Goal: Task Accomplishment & Management: Use online tool/utility

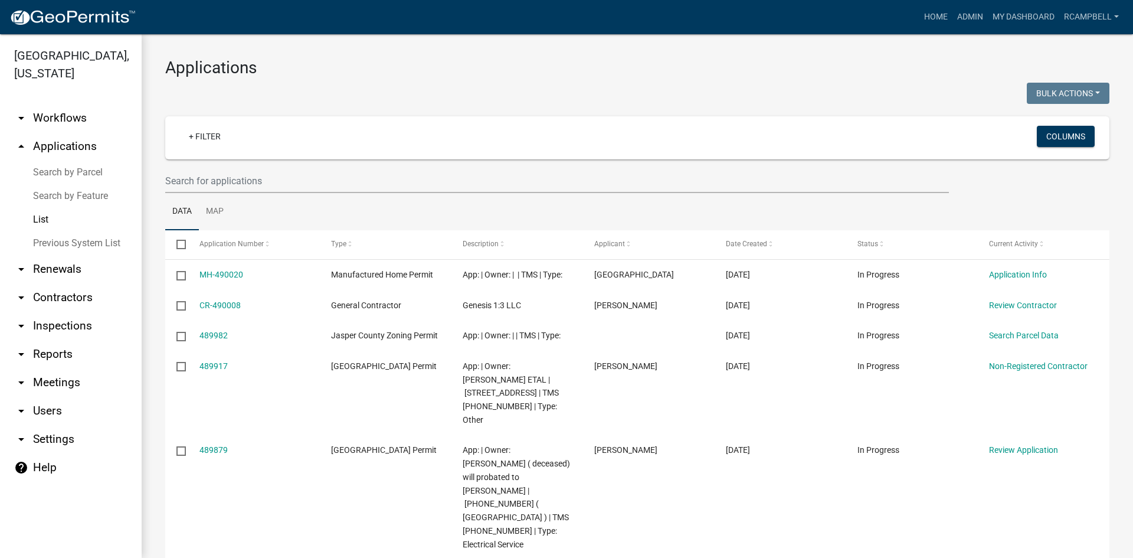
select select "3: 100"
click at [211, 177] on input "text" at bounding box center [557, 181] width 784 height 24
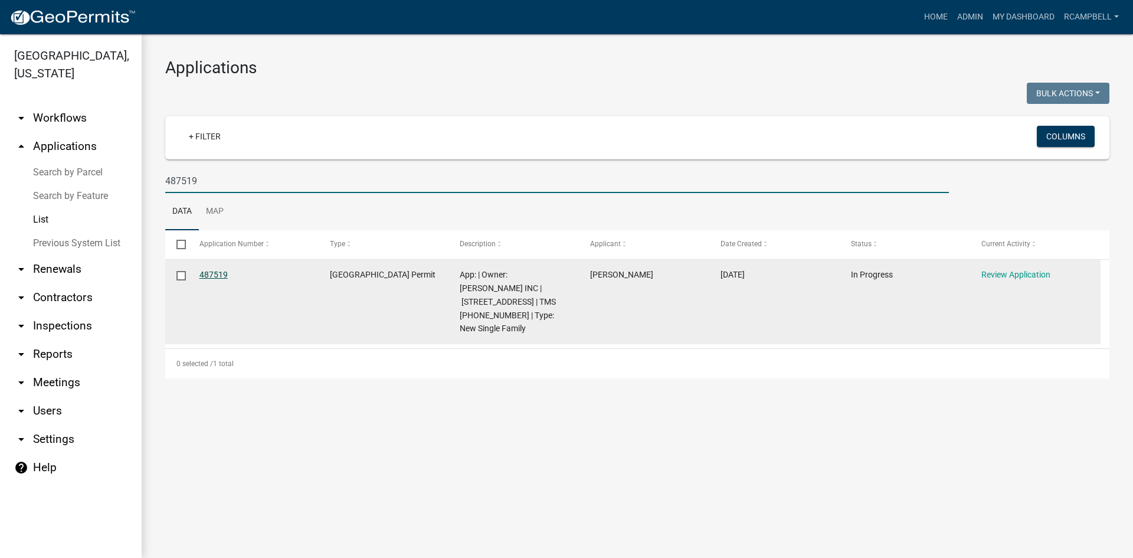
type input "487519"
click at [210, 271] on link "487519" at bounding box center [214, 274] width 28 height 9
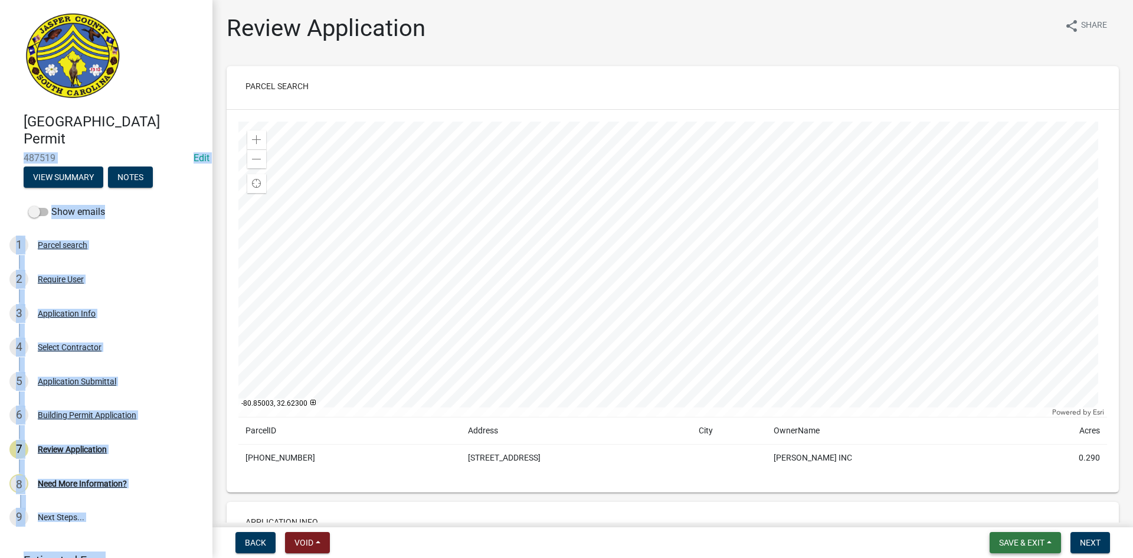
click at [1022, 544] on span "Save & Exit" at bounding box center [1021, 542] width 45 height 9
click at [1010, 519] on button "Save & Exit" at bounding box center [1014, 512] width 94 height 28
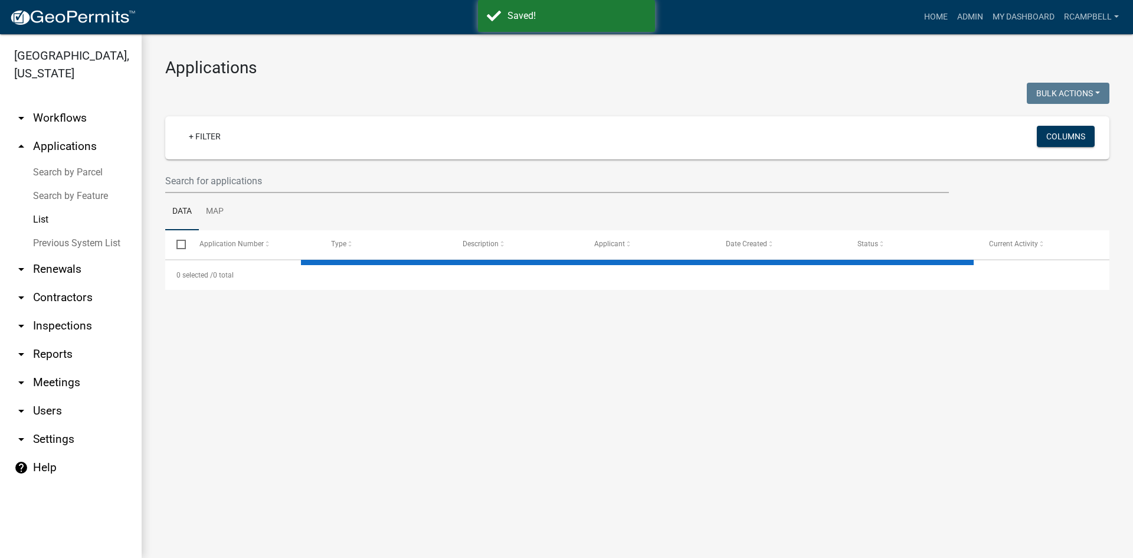
select select "3: 100"
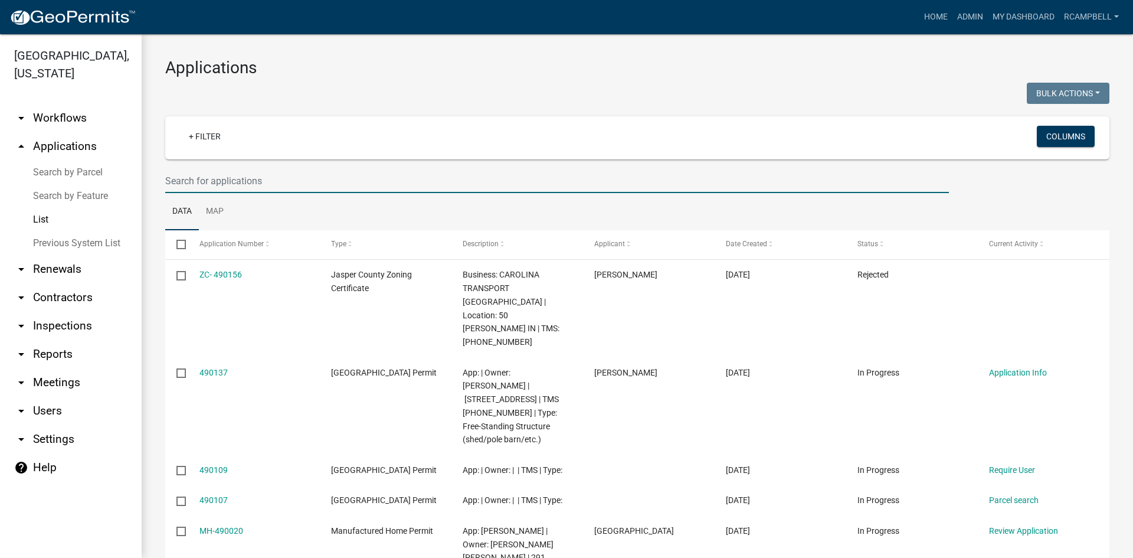
click at [213, 185] on input "text" at bounding box center [557, 181] width 784 height 24
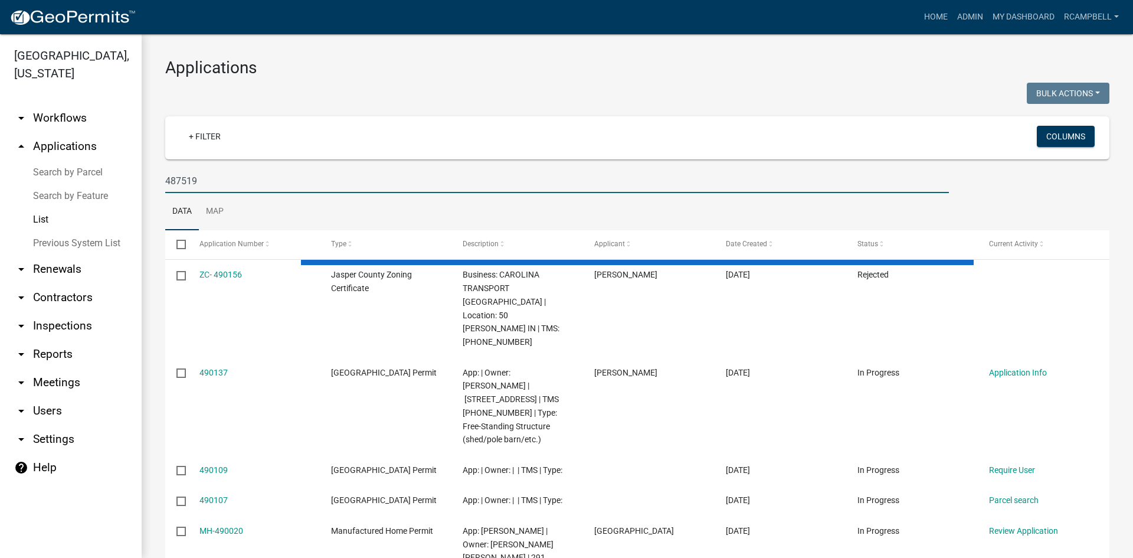
type input "487519"
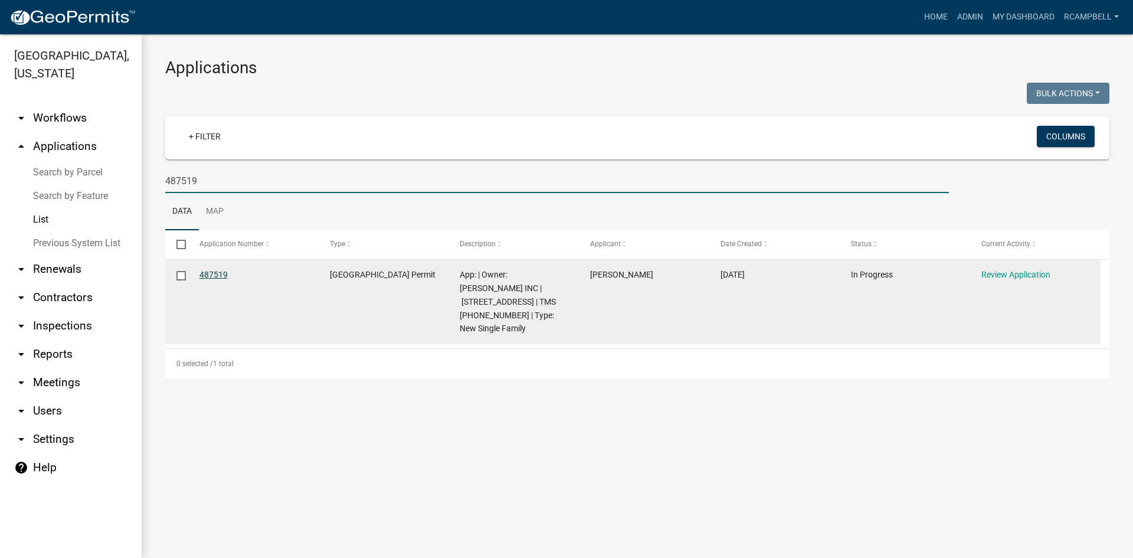
click at [215, 273] on link "487519" at bounding box center [214, 274] width 28 height 9
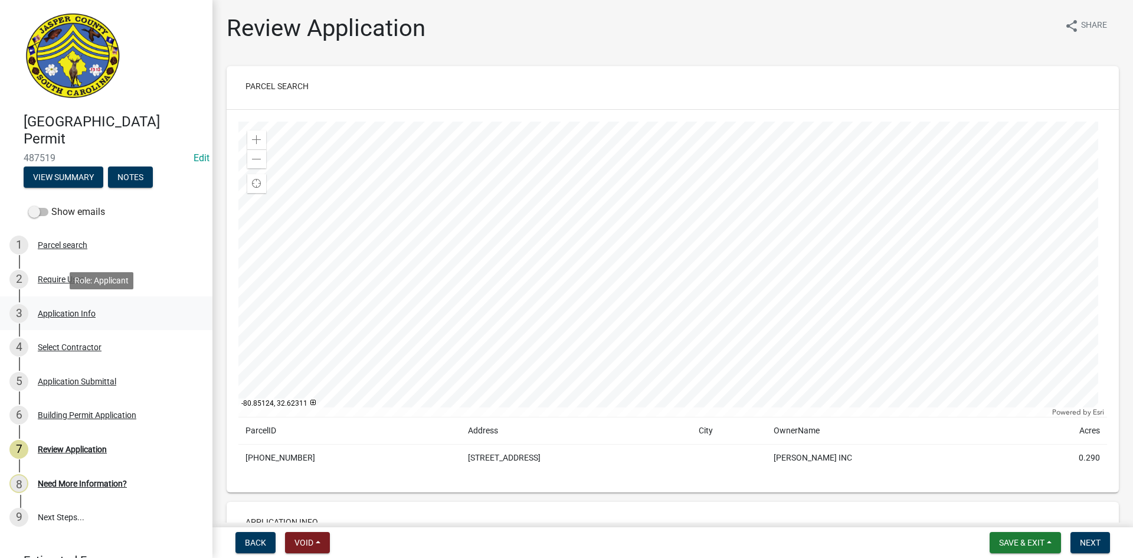
click at [86, 309] on div "Application Info" at bounding box center [67, 313] width 58 height 8
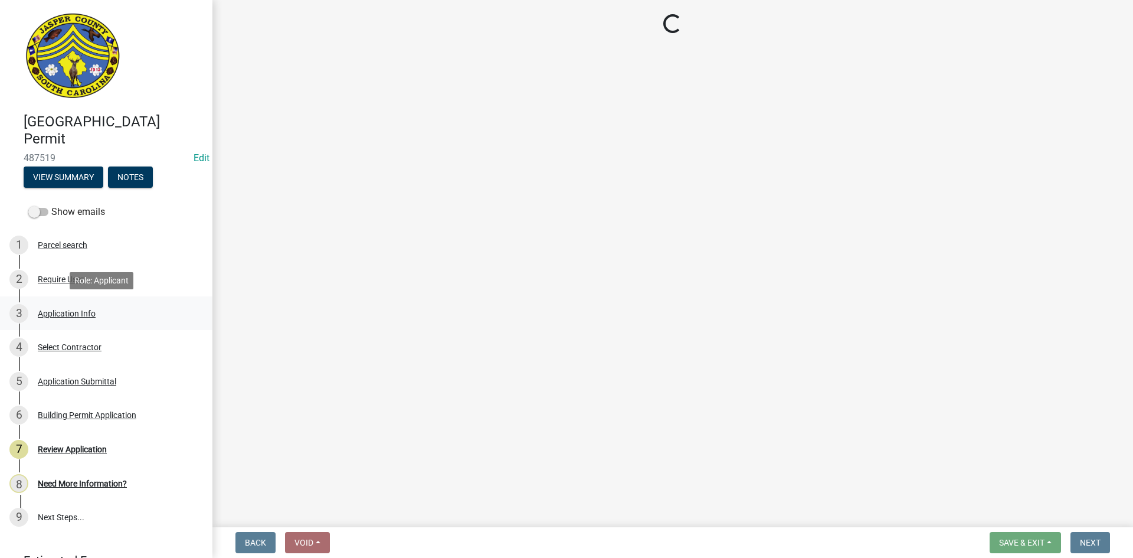
select select "42590599-3c97-479d-b3e9-fbeca9af4fb5"
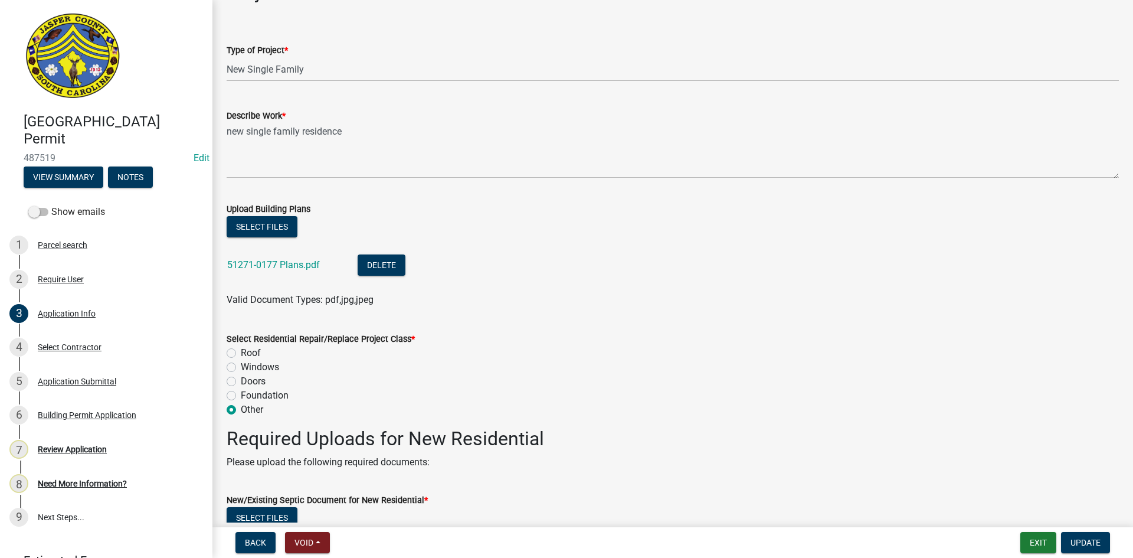
scroll to position [1358, 0]
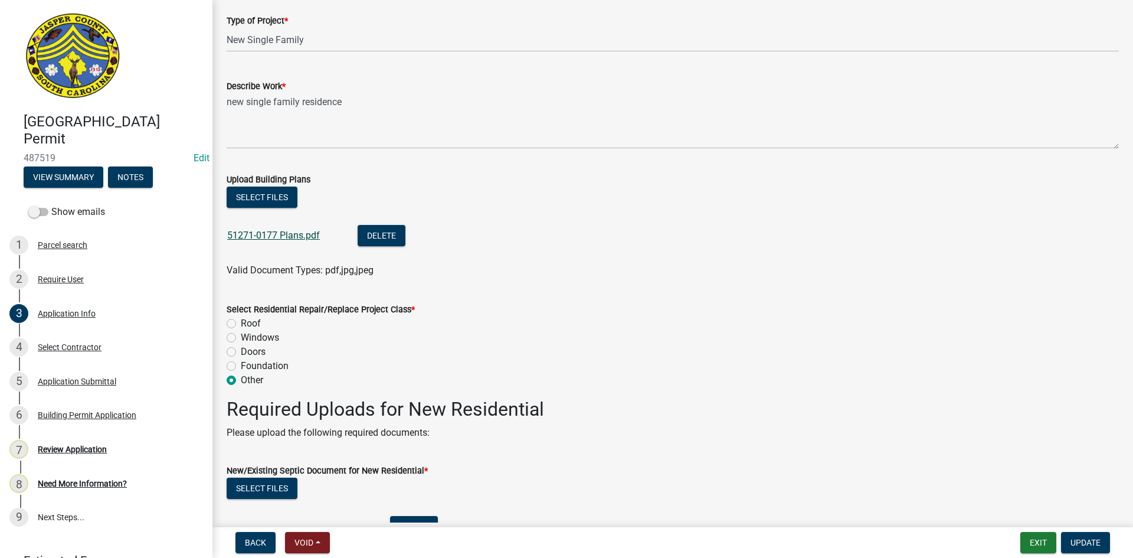
click at [259, 230] on link "51271-0177 Plans.pdf" at bounding box center [273, 235] width 93 height 11
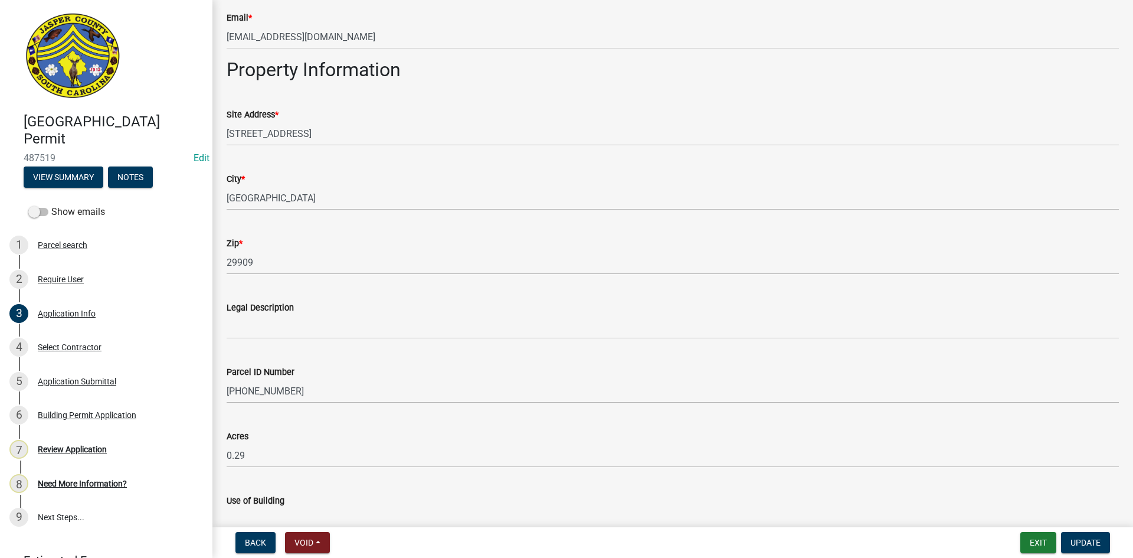
scroll to position [1181, 0]
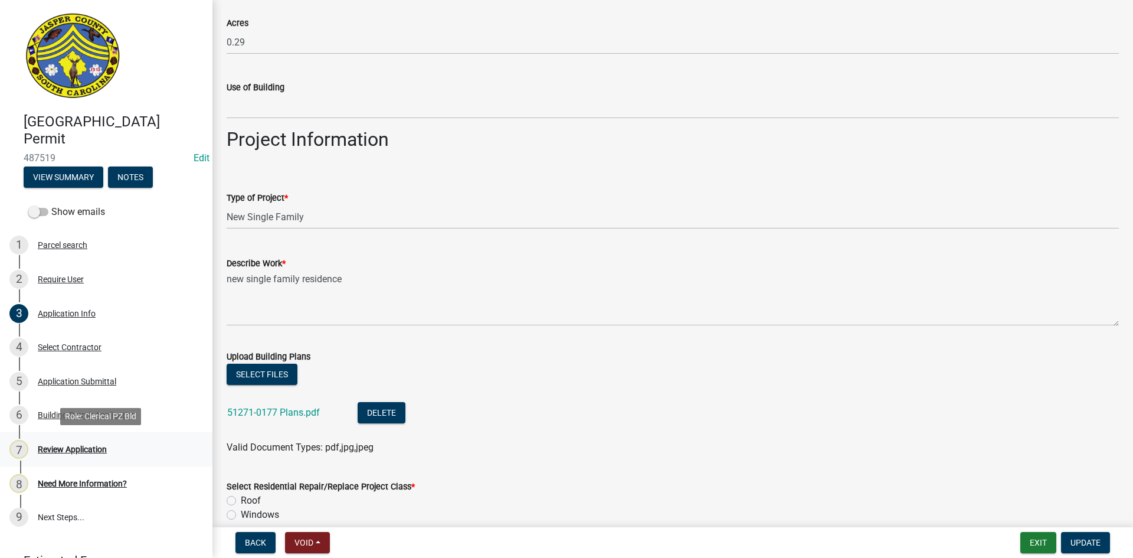
click at [85, 450] on div "Review Application" at bounding box center [72, 449] width 69 height 8
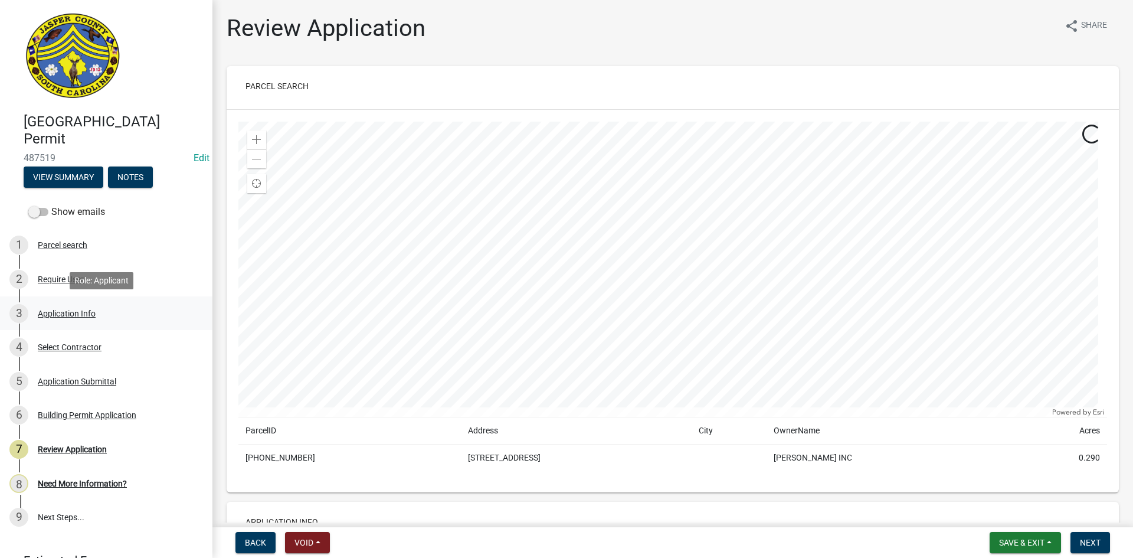
click at [71, 313] on div "Application Info" at bounding box center [67, 313] width 58 height 8
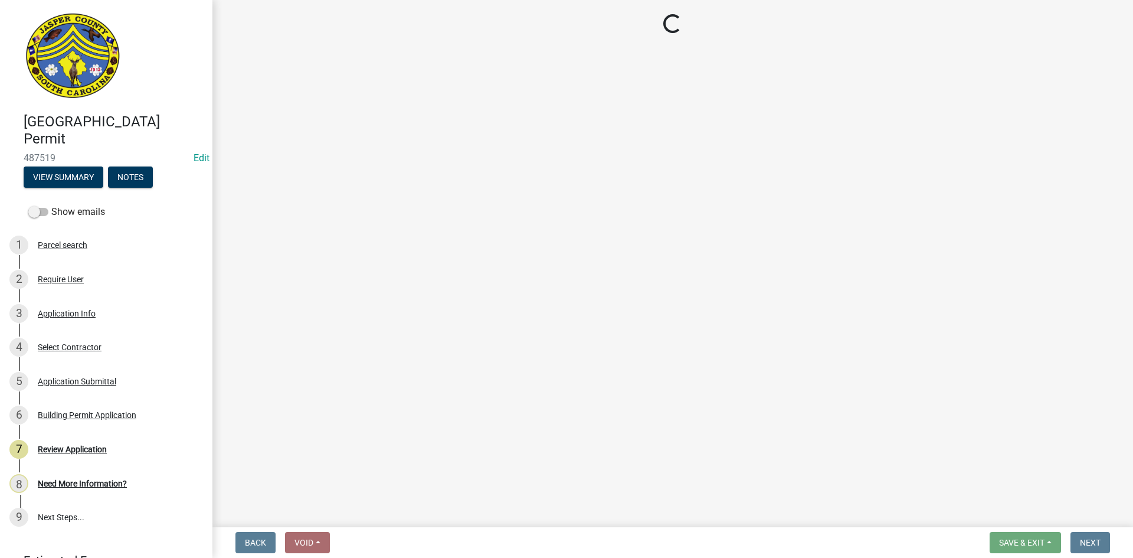
select select "42590599-3c97-479d-b3e9-fbeca9af4fb5"
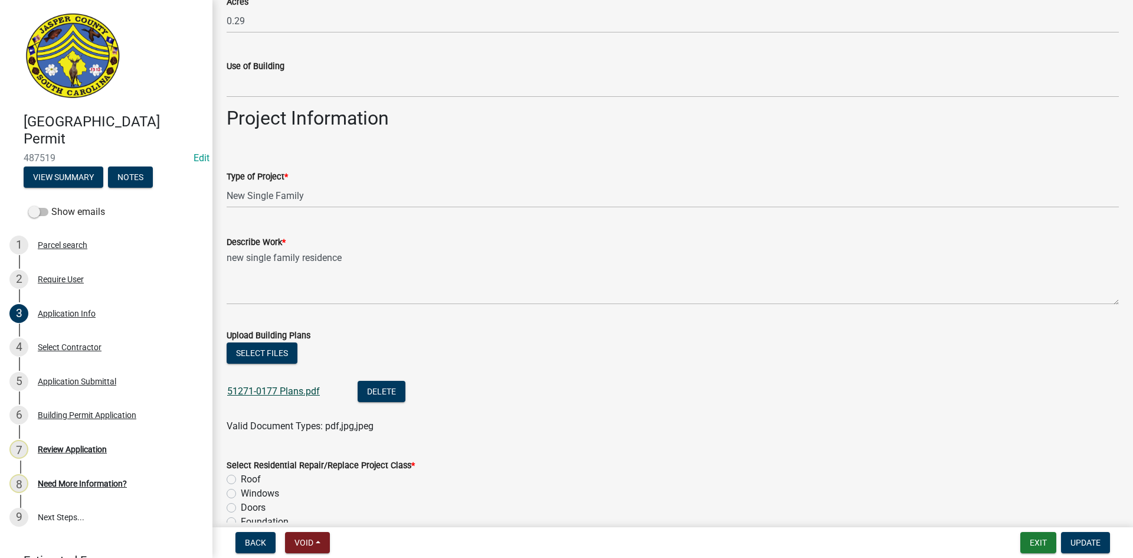
scroll to position [1240, 0]
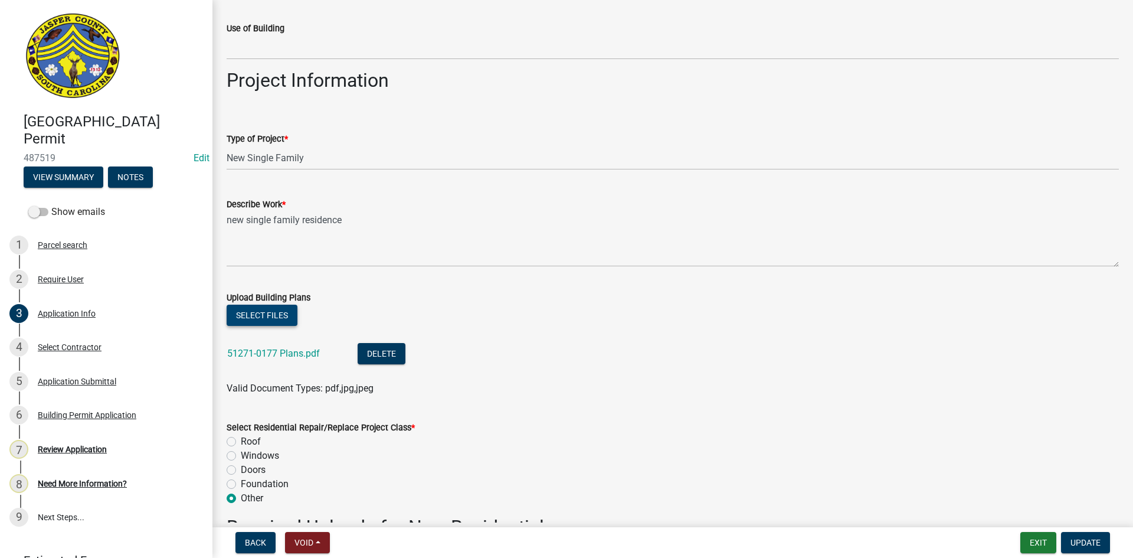
click at [247, 316] on button "Select files" at bounding box center [262, 315] width 71 height 21
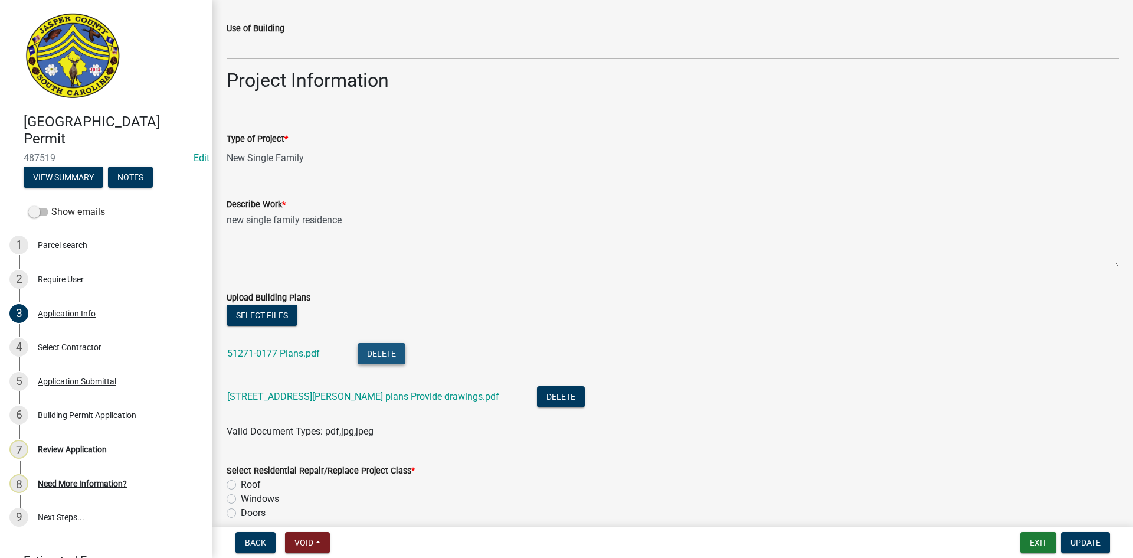
click at [374, 352] on button "Delete" at bounding box center [382, 353] width 48 height 21
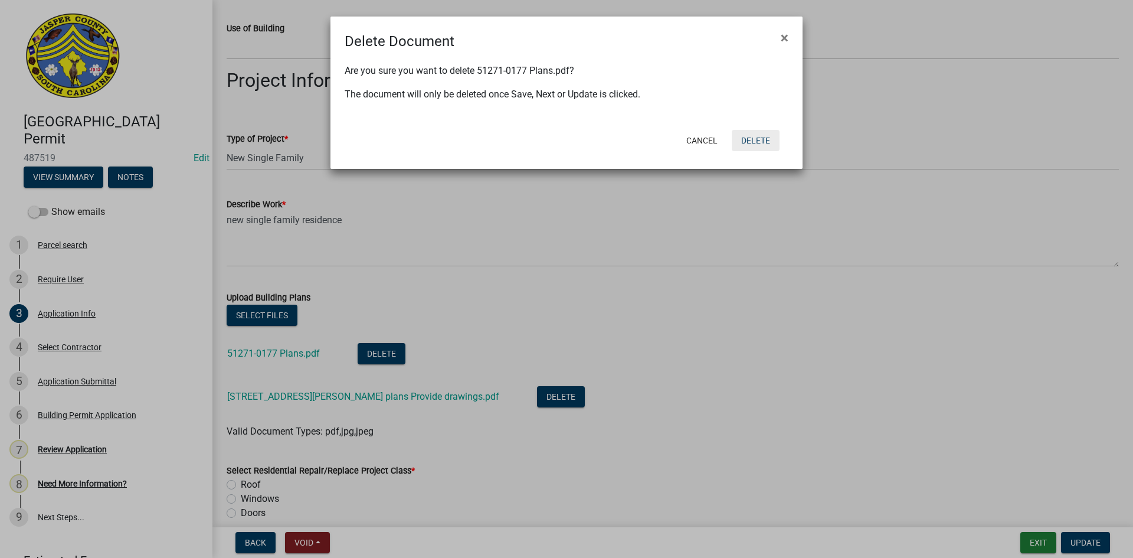
click at [744, 134] on button "Delete" at bounding box center [756, 140] width 48 height 21
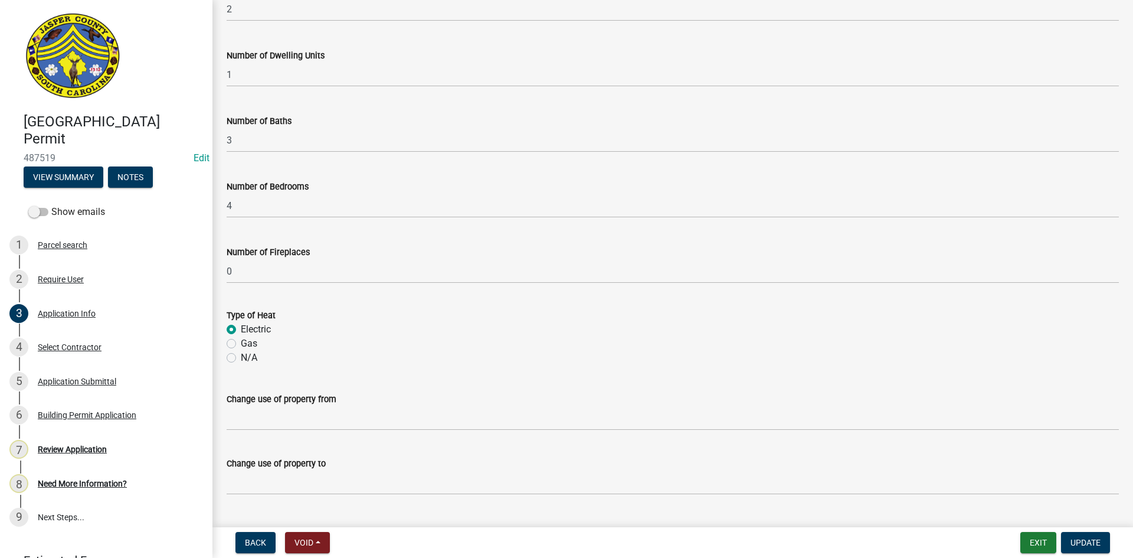
scroll to position [2421, 0]
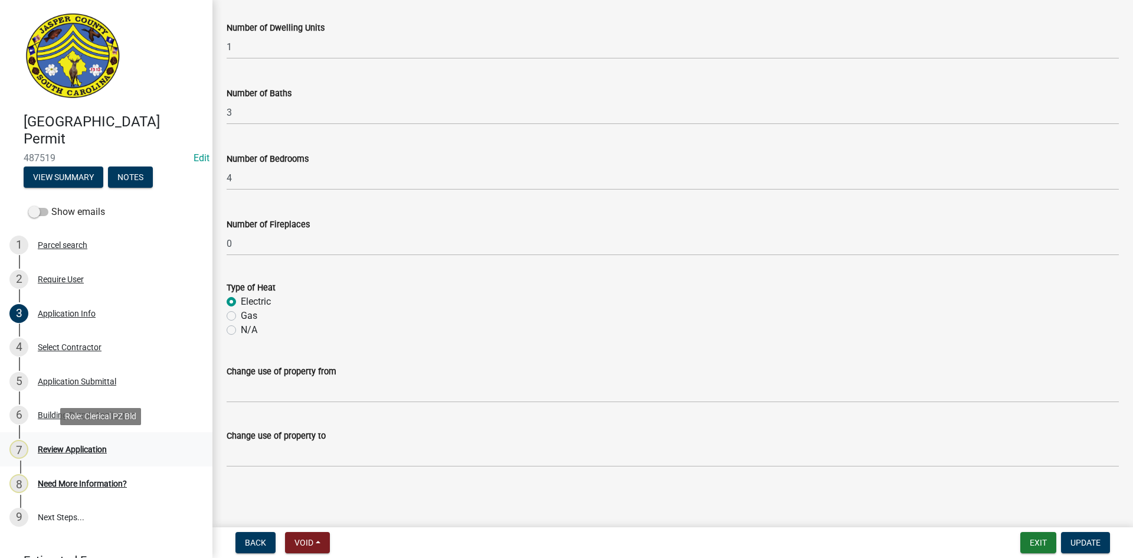
click at [82, 448] on div "Review Application" at bounding box center [72, 449] width 69 height 8
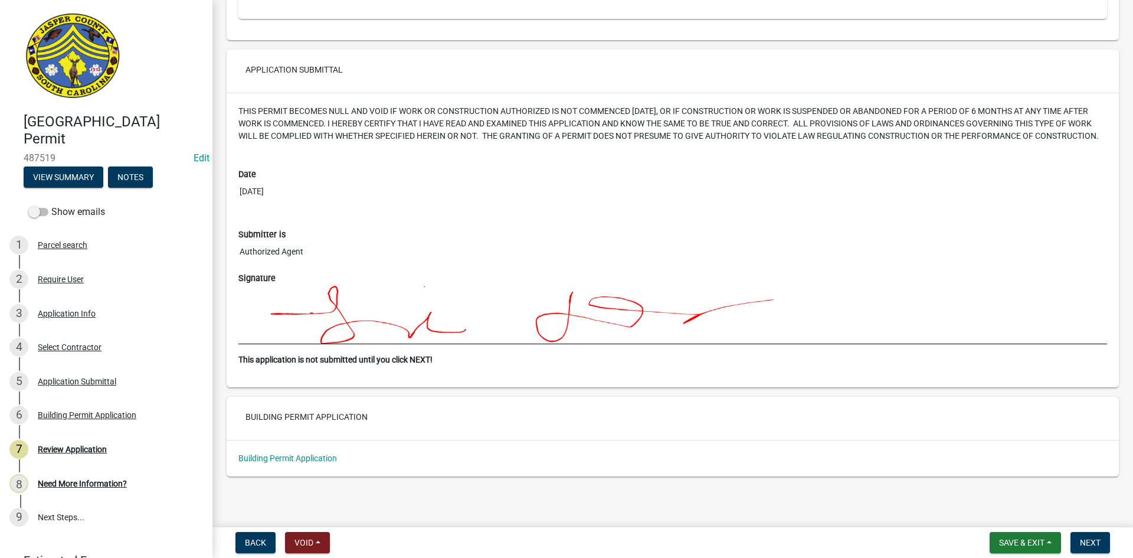
scroll to position [2911, 0]
click at [1090, 545] on span "Next" at bounding box center [1090, 542] width 21 height 9
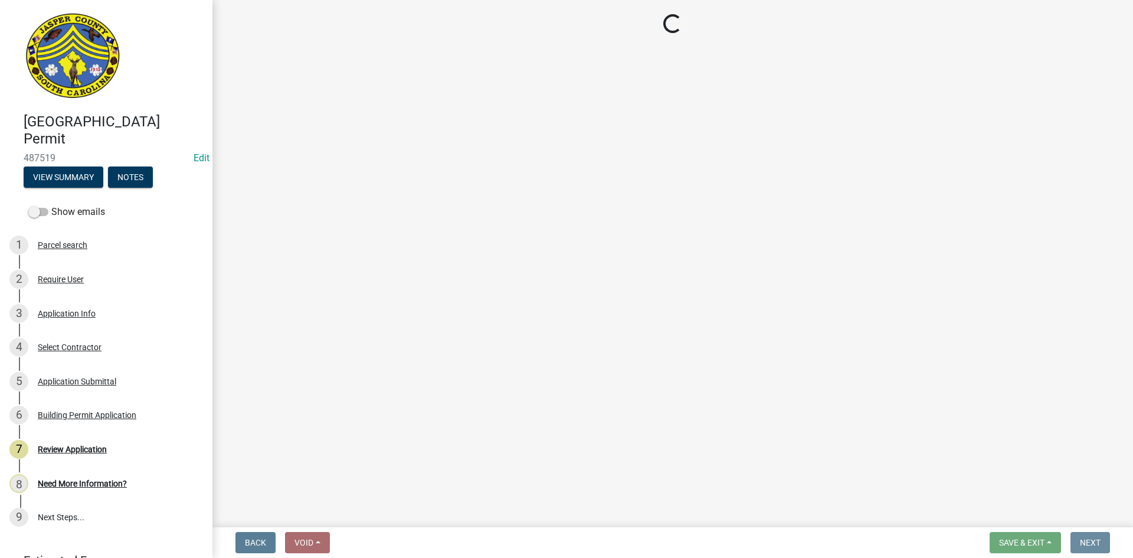
scroll to position [0, 0]
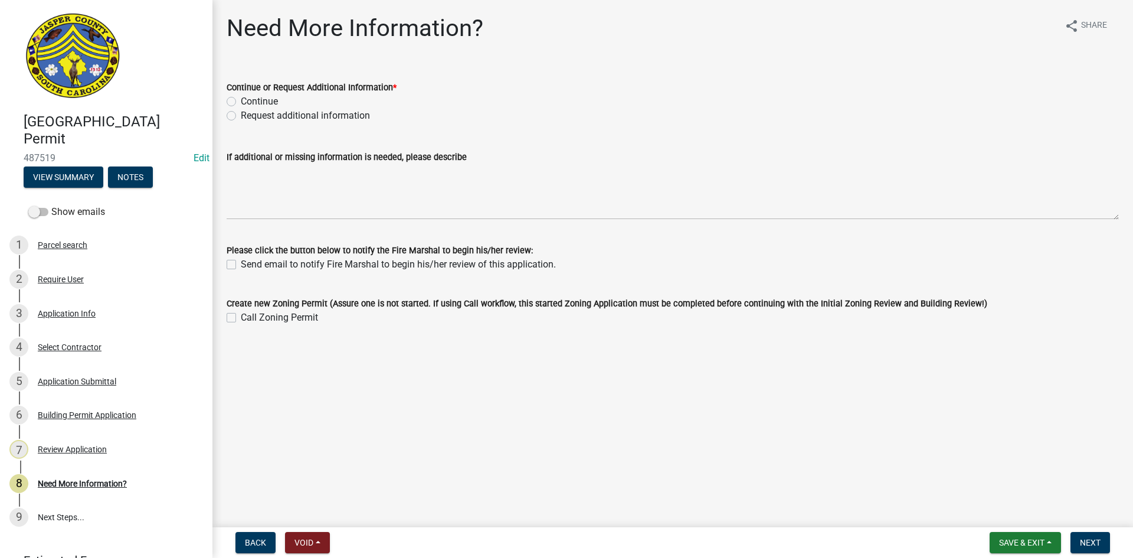
click at [241, 118] on label "Request additional information" at bounding box center [305, 116] width 129 height 14
click at [241, 116] on input "Request additional information" at bounding box center [245, 113] width 8 height 8
radio input "true"
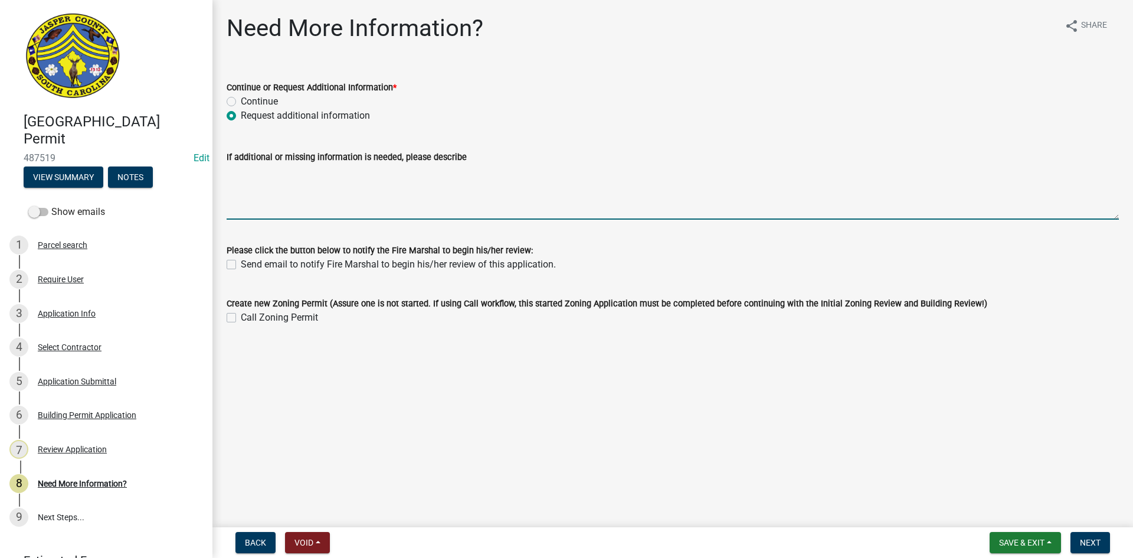
click at [258, 170] on textarea "If additional or missing information is needed, please describe" at bounding box center [673, 191] width 893 height 55
type textarea "Please provide engineered truss plans/drawings"
click at [1086, 540] on span "Next" at bounding box center [1090, 542] width 21 height 9
